Goal: Information Seeking & Learning: Find specific fact

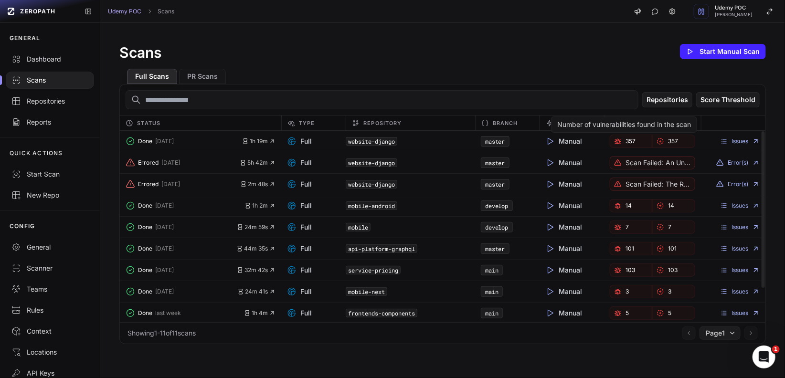
click at [626, 140] on span "357" at bounding box center [631, 142] width 10 height 8
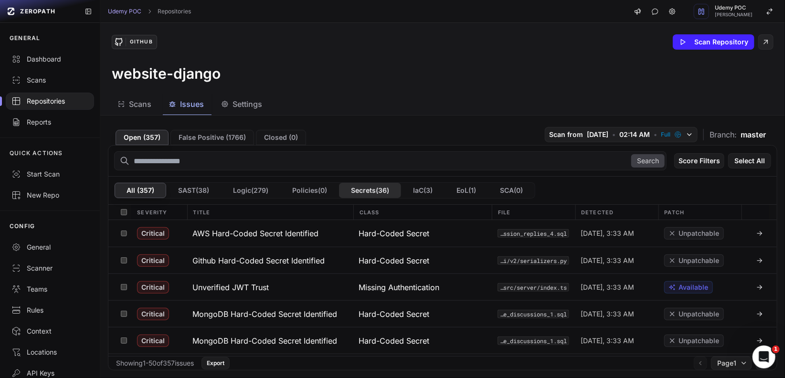
click at [361, 190] on button "Secrets ( 36 )" at bounding box center [370, 190] width 62 height 15
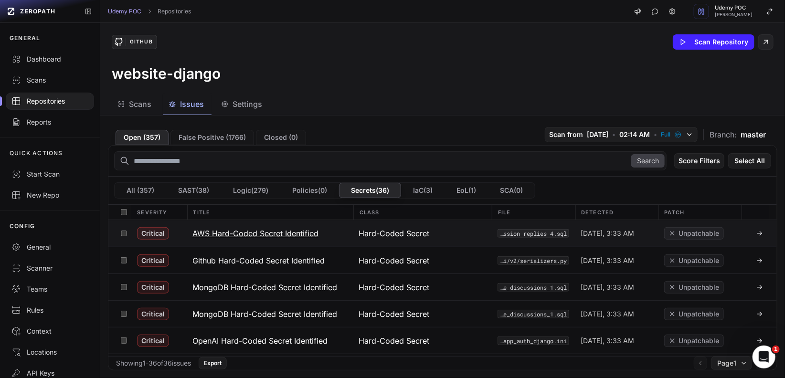
click at [757, 234] on icon at bounding box center [759, 234] width 4 height 0
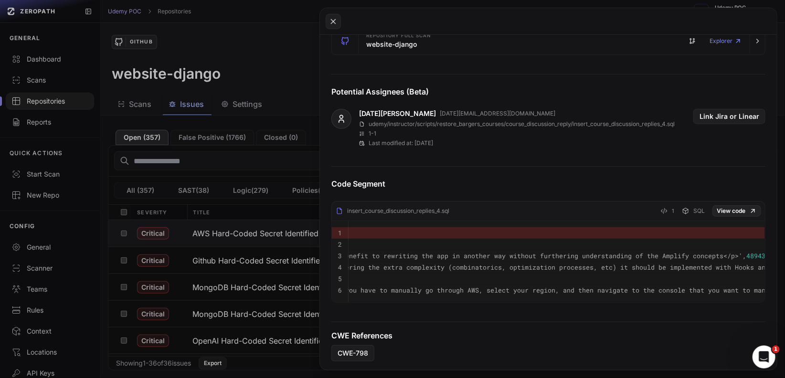
scroll to position [220, 0]
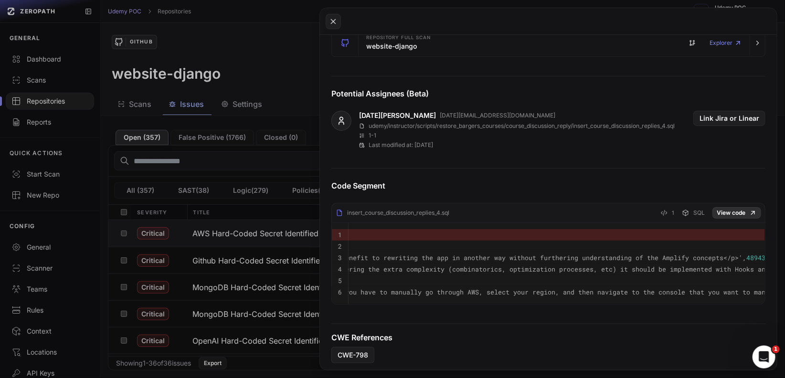
click at [725, 210] on link "View code" at bounding box center [736, 212] width 49 height 11
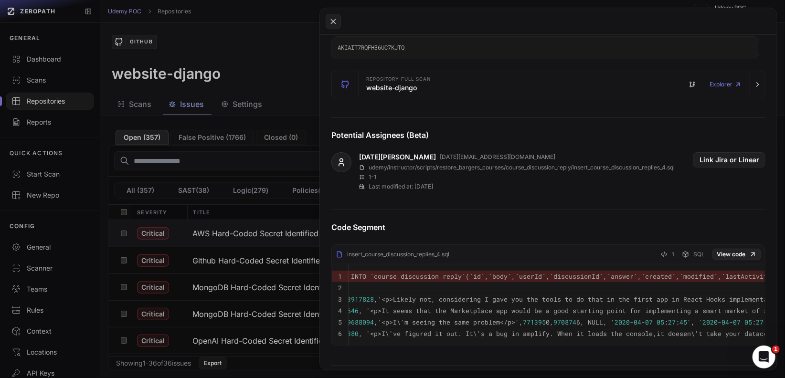
scroll to position [0, 48]
click at [334, 20] on icon at bounding box center [333, 21] width 4 height 4
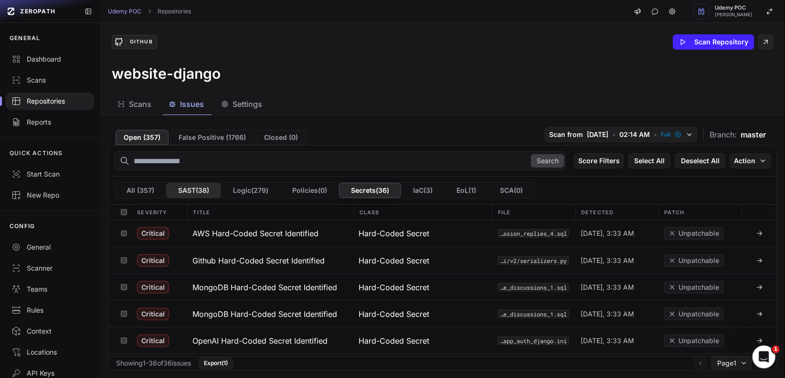
click at [187, 190] on button "SAST ( 38 )" at bounding box center [193, 190] width 55 height 15
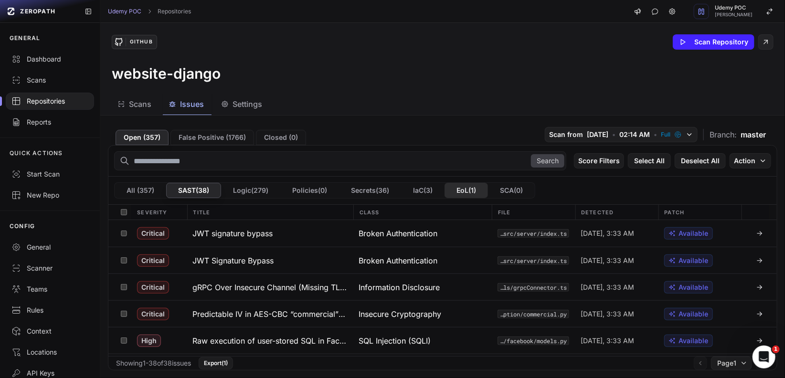
click at [470, 190] on button "EoL ( 1 )" at bounding box center [466, 190] width 43 height 15
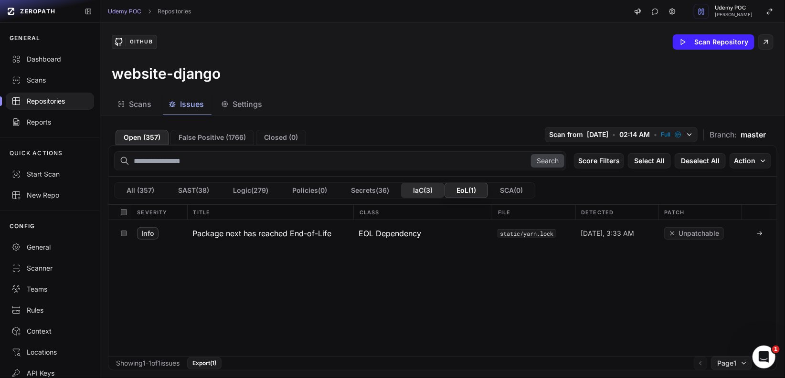
click at [425, 190] on button "IaC ( 3 )" at bounding box center [422, 190] width 43 height 15
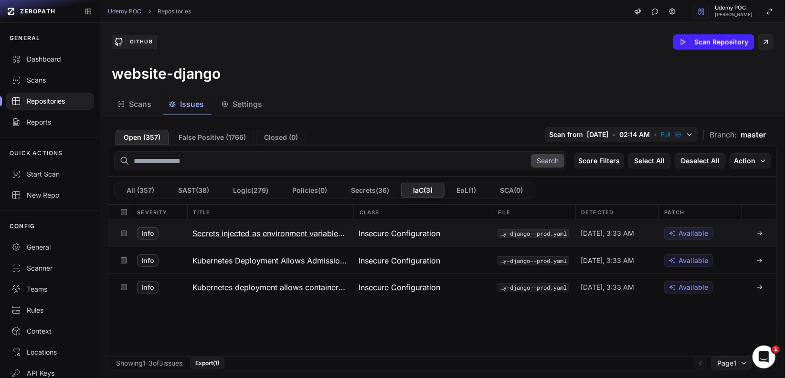
click at [756, 230] on icon at bounding box center [760, 234] width 8 height 8
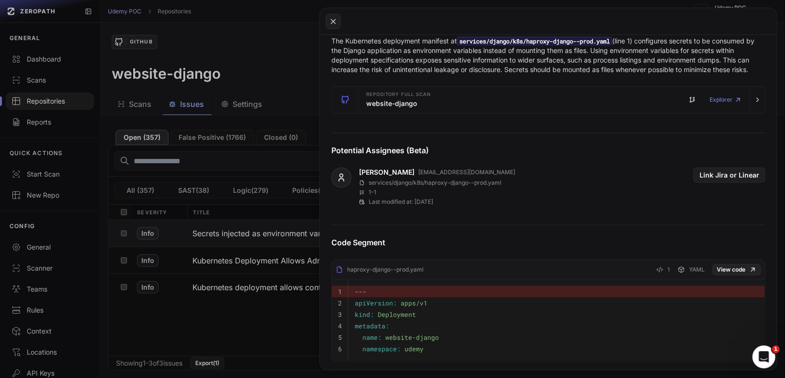
scroll to position [119, 0]
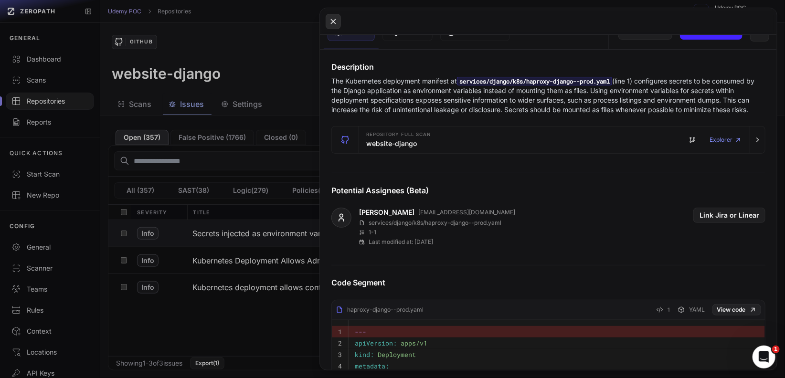
click at [335, 21] on icon at bounding box center [333, 21] width 9 height 11
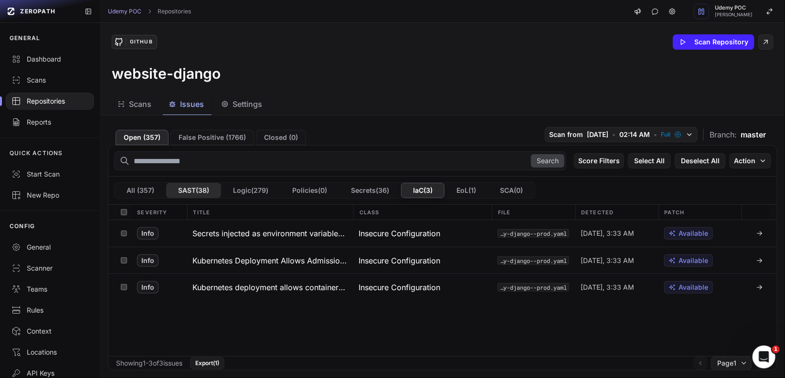
click at [195, 190] on button "SAST ( 38 )" at bounding box center [193, 190] width 55 height 15
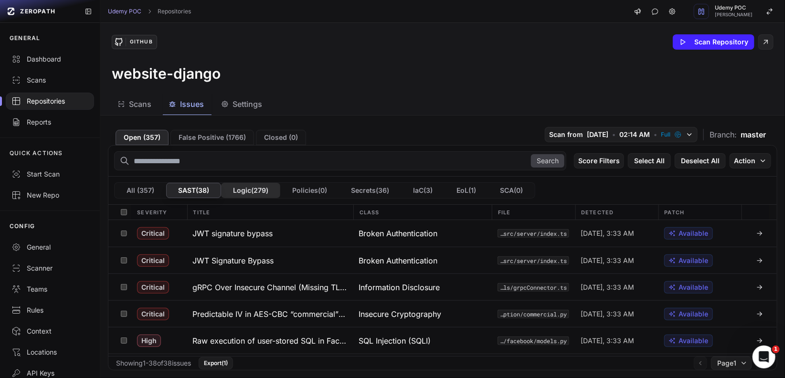
click at [261, 188] on button "Logic ( 279 )" at bounding box center [250, 190] width 59 height 15
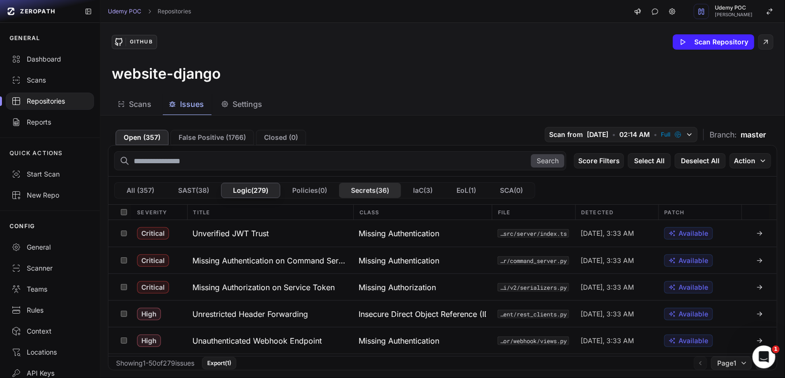
click at [364, 191] on button "Secrets ( 36 )" at bounding box center [370, 190] width 62 height 15
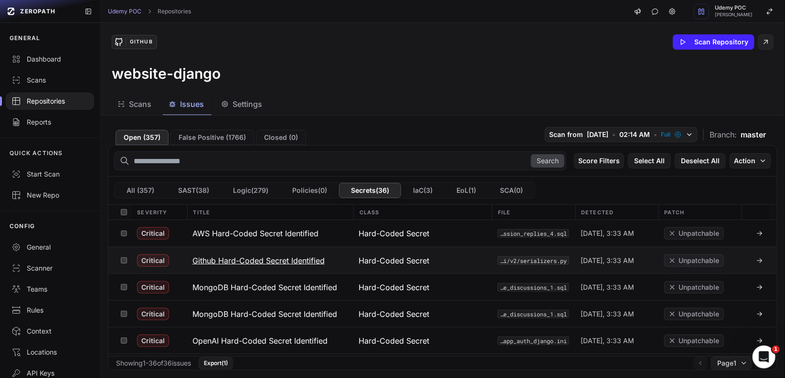
click at [757, 261] on icon at bounding box center [759, 261] width 4 height 0
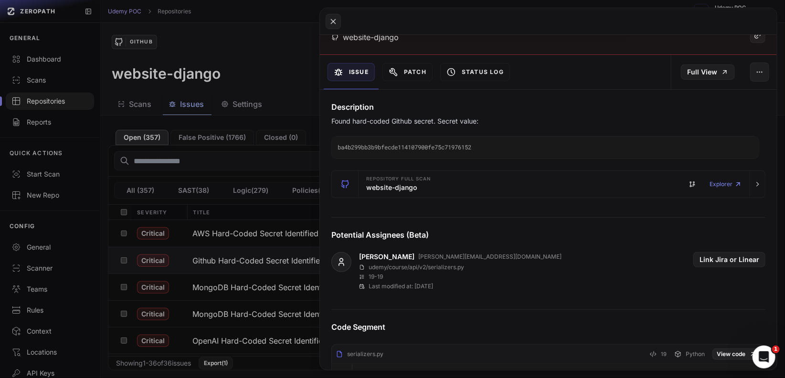
scroll to position [14, 0]
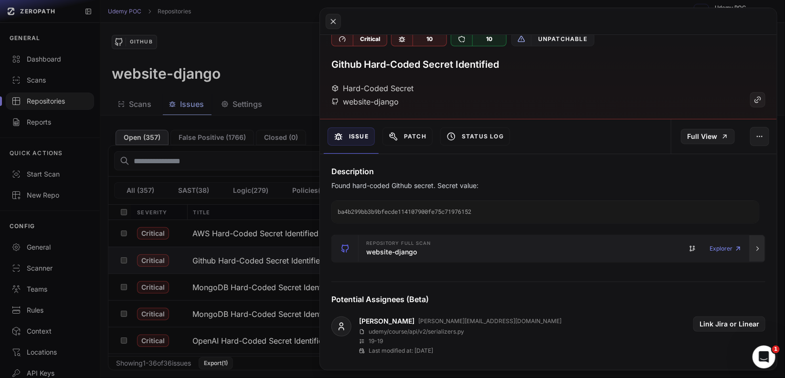
click at [754, 247] on icon "button" at bounding box center [758, 249] width 8 height 8
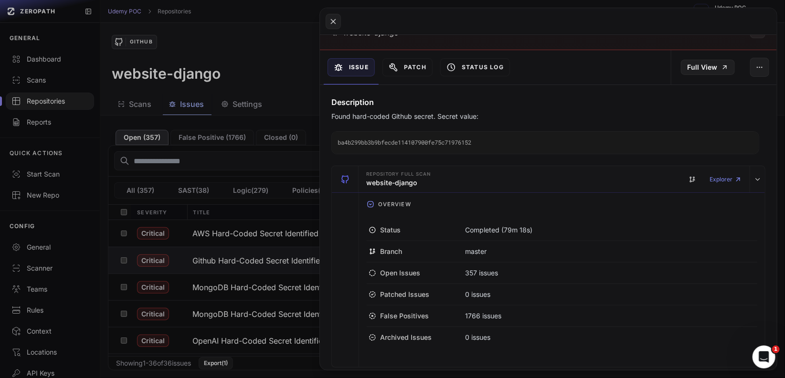
scroll to position [93, 0]
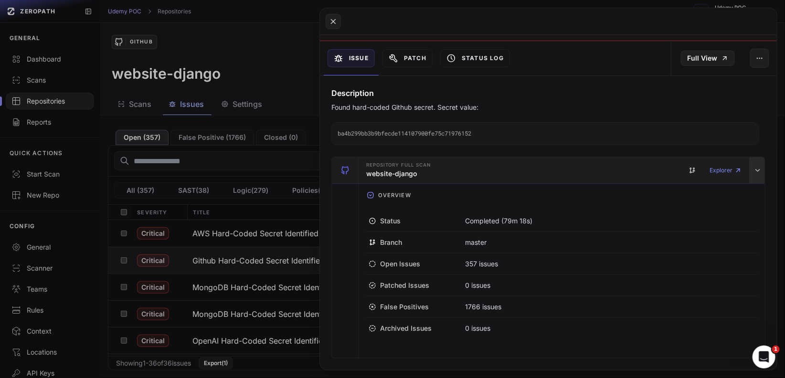
click at [756, 170] on icon "button" at bounding box center [758, 171] width 4 height 2
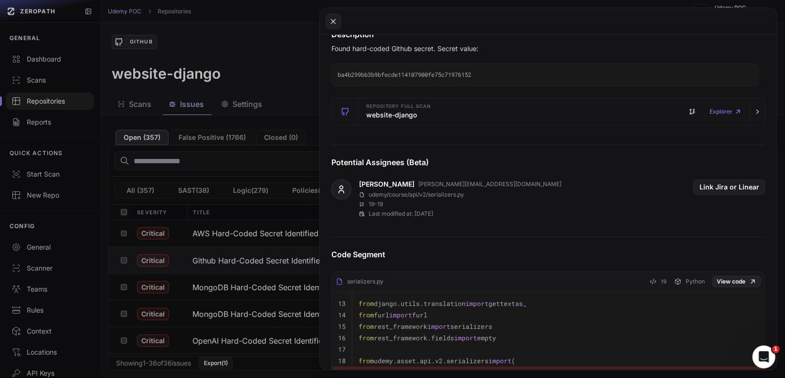
scroll to position [0, 0]
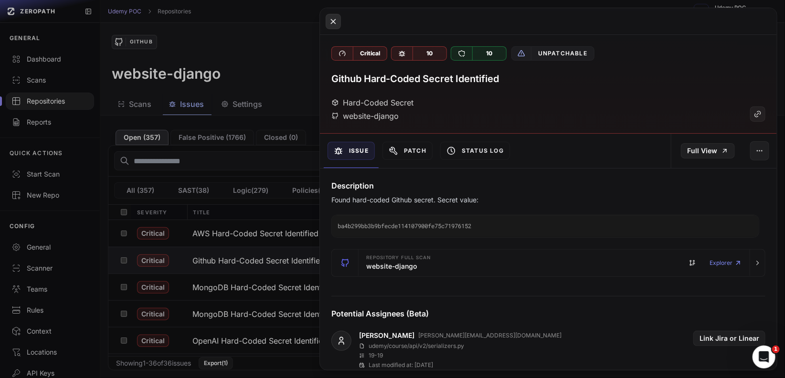
click at [335, 24] on icon at bounding box center [333, 21] width 9 height 11
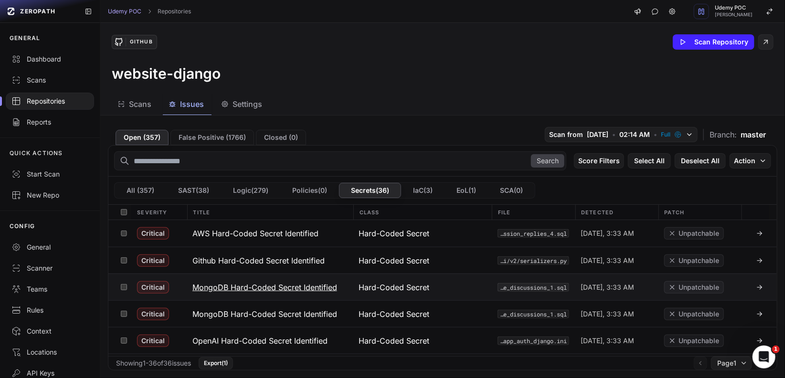
click at [756, 284] on icon at bounding box center [760, 288] width 8 height 8
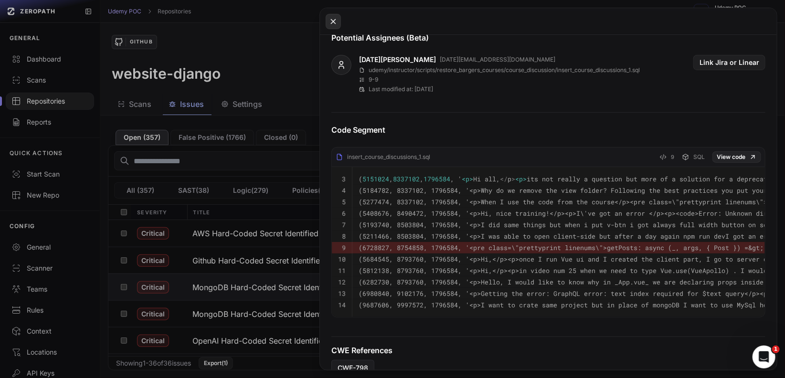
click at [331, 22] on icon at bounding box center [333, 21] width 4 height 4
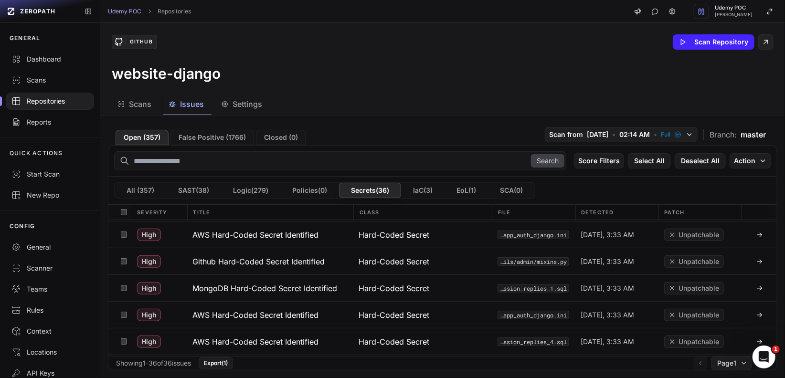
scroll to position [347, 0]
click at [756, 316] on icon at bounding box center [760, 315] width 8 height 8
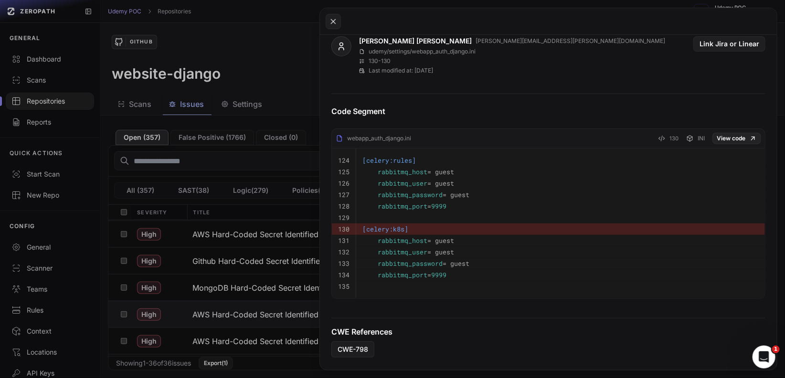
scroll to position [298, 0]
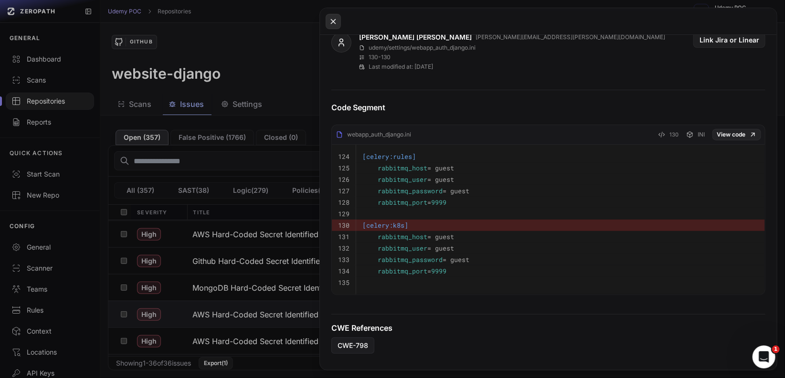
click at [335, 21] on icon at bounding box center [333, 21] width 9 height 11
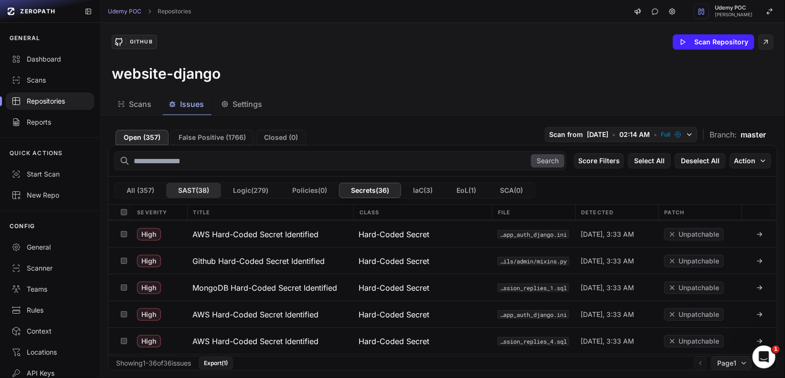
click at [179, 185] on button "SAST ( 38 )" at bounding box center [193, 190] width 55 height 15
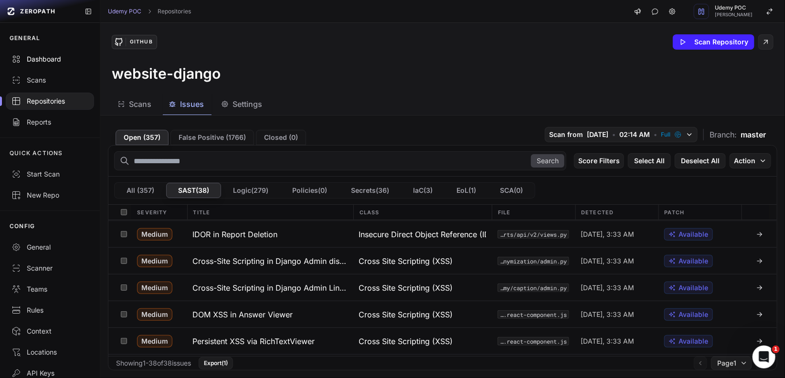
click at [51, 59] on div "Dashboard" at bounding box center [49, 59] width 77 height 10
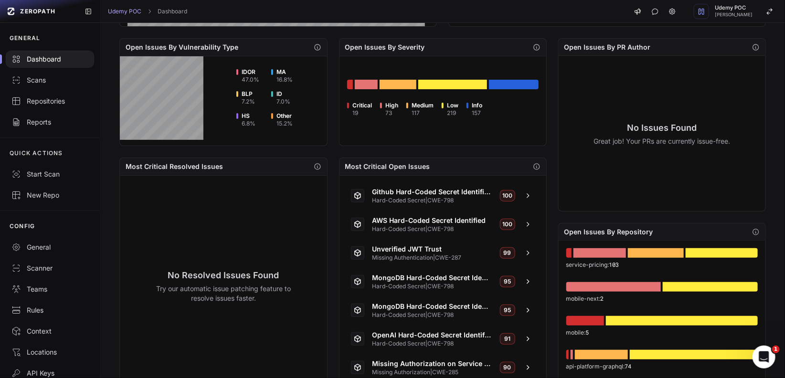
scroll to position [303, 0]
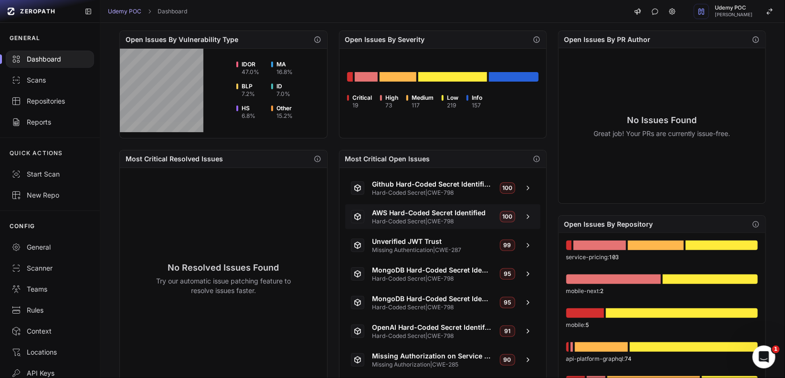
click at [442, 213] on span "AWS Hard-Coded Secret Identified" at bounding box center [432, 213] width 120 height 10
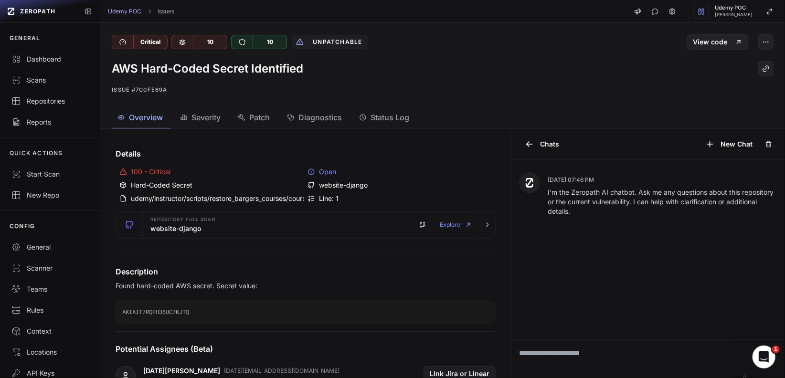
click at [329, 118] on span "Diagnostics" at bounding box center [319, 117] width 43 height 11
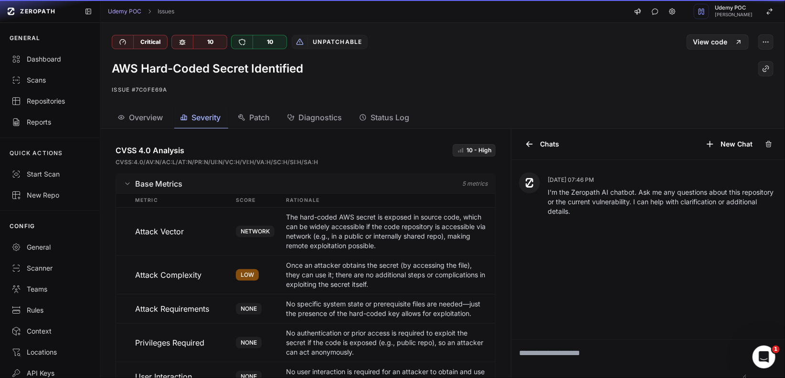
click at [192, 118] on span "Severity" at bounding box center [205, 117] width 29 height 11
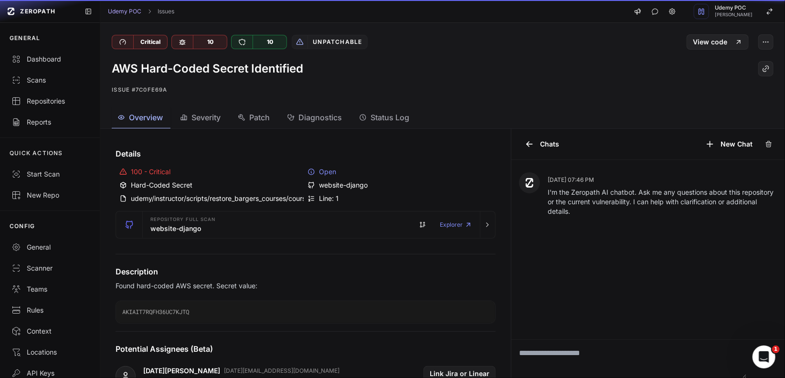
click at [145, 119] on span "Overview" at bounding box center [146, 117] width 34 height 11
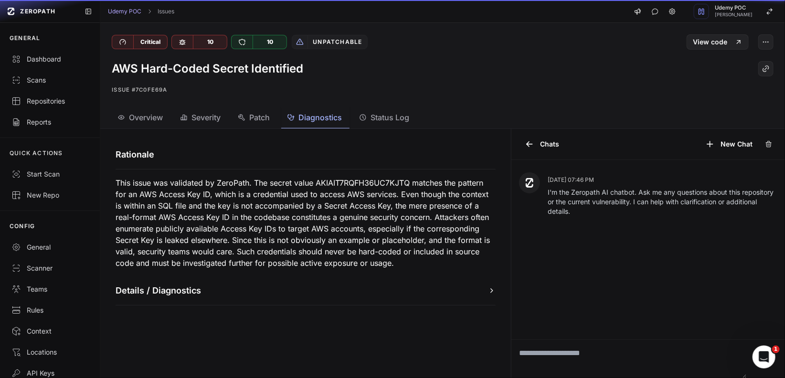
click at [325, 121] on span "Diagnostics" at bounding box center [319, 117] width 43 height 11
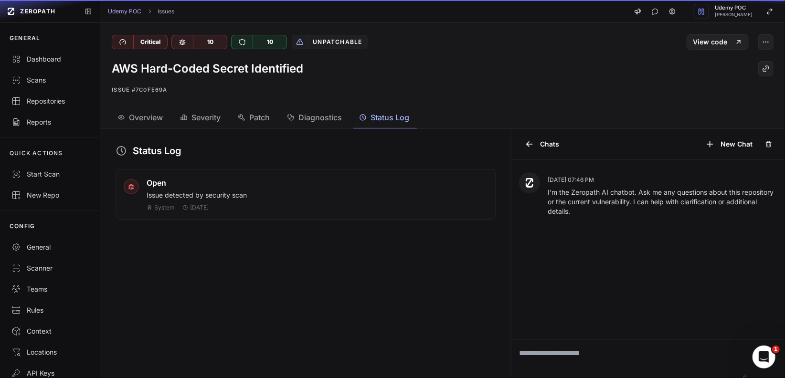
click at [383, 111] on button "Status Log" at bounding box center [385, 117] width 64 height 21
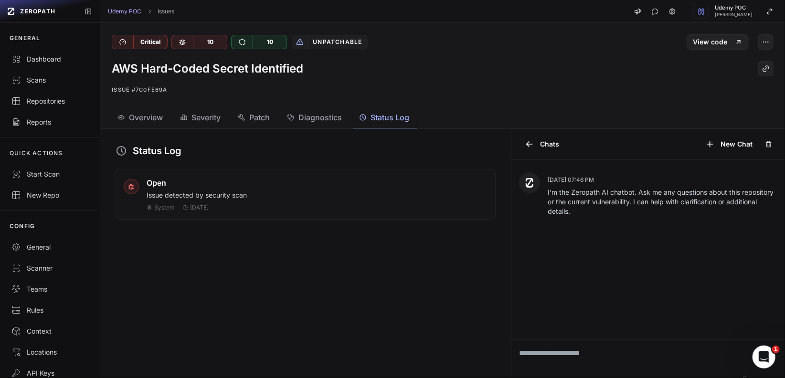
click at [328, 119] on span "Diagnostics" at bounding box center [319, 117] width 43 height 11
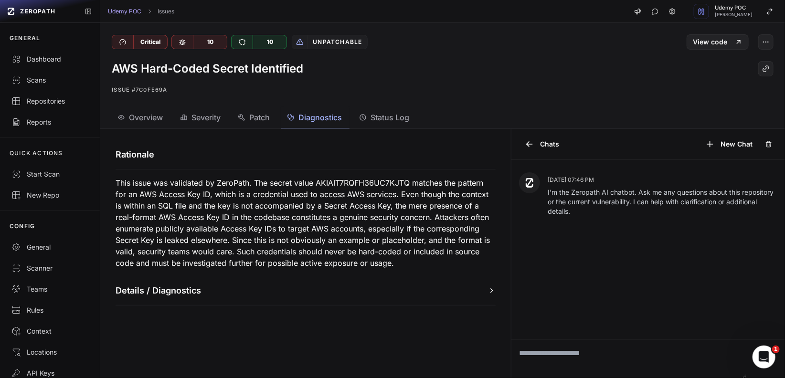
click at [352, 183] on p "This issue was validated by ZeroPath. The secret value AKIAIT7RQFH36UC7KJTQ mat…" at bounding box center [306, 223] width 380 height 92
copy p "AKIAIT7RQFH36UC7KJTQ"
click at [150, 116] on span "Overview" at bounding box center [146, 117] width 34 height 11
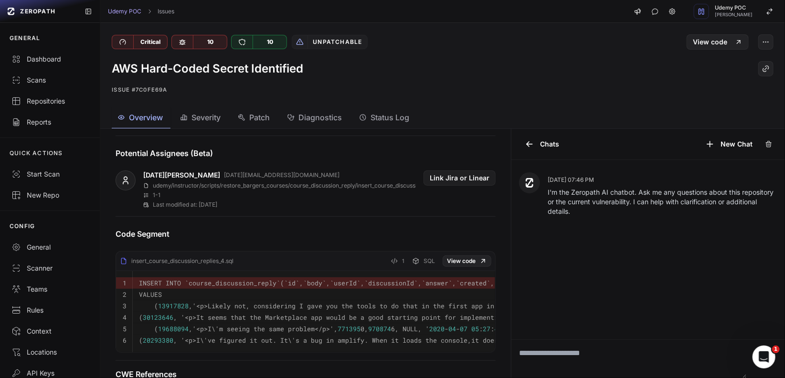
scroll to position [242, 0]
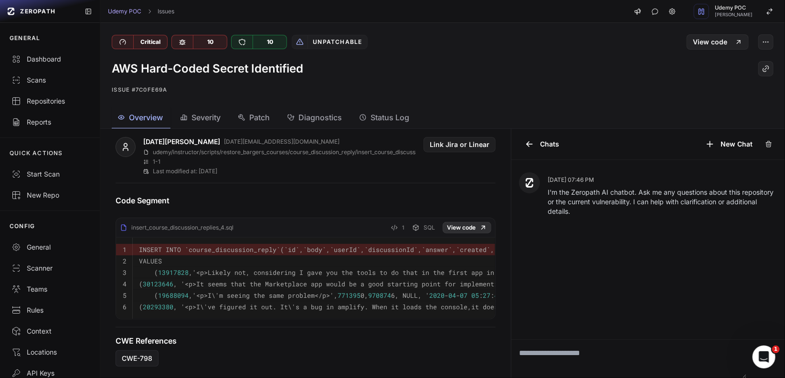
click at [455, 222] on link "View code" at bounding box center [467, 227] width 49 height 11
click at [301, 121] on span "Diagnostics" at bounding box center [319, 117] width 43 height 11
